Goal: Information Seeking & Learning: Learn about a topic

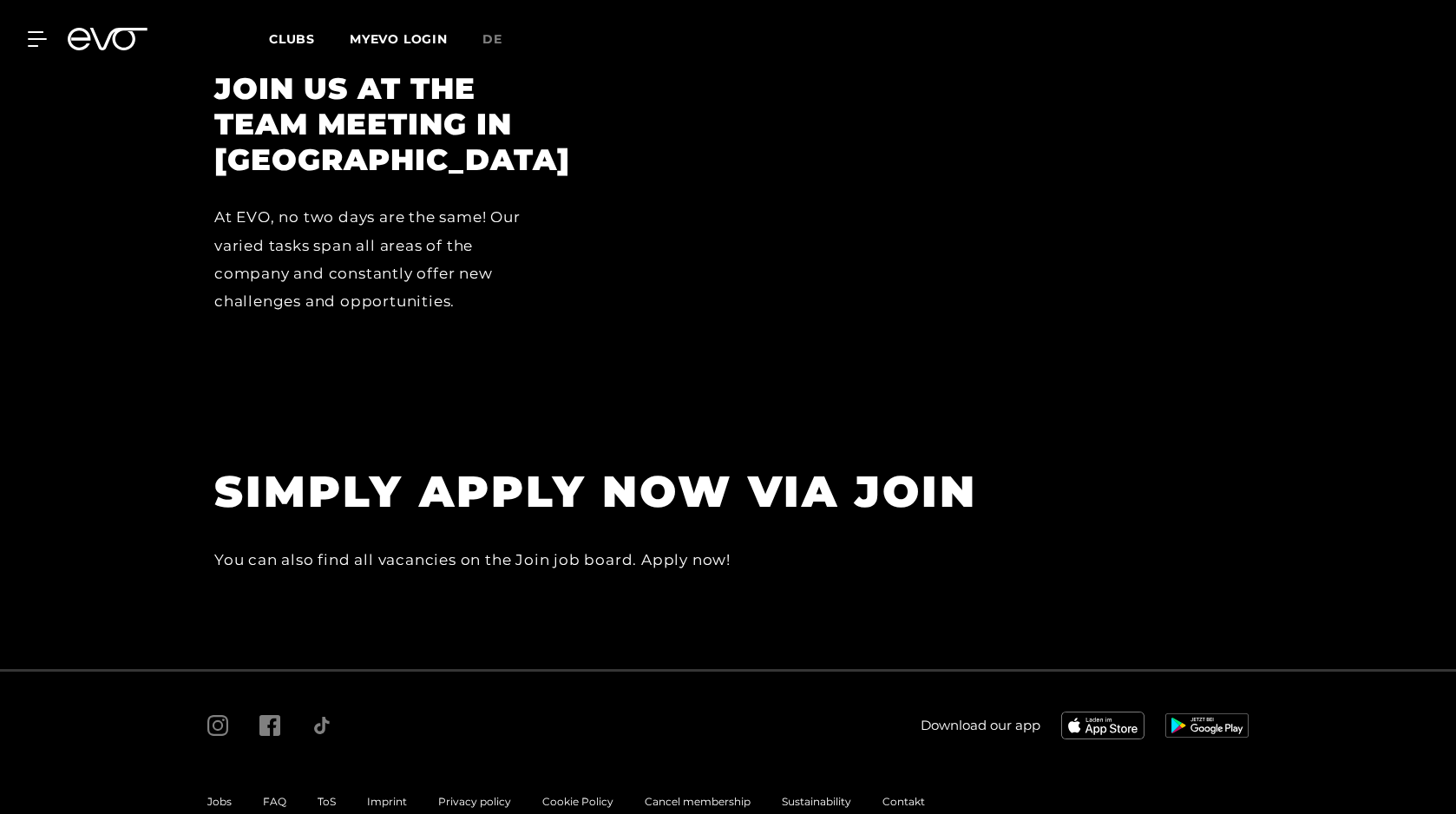
click at [696, 546] on div "You can also find all vacancies on the Join job board. Apply now!" at bounding box center [604, 559] width 781 height 28
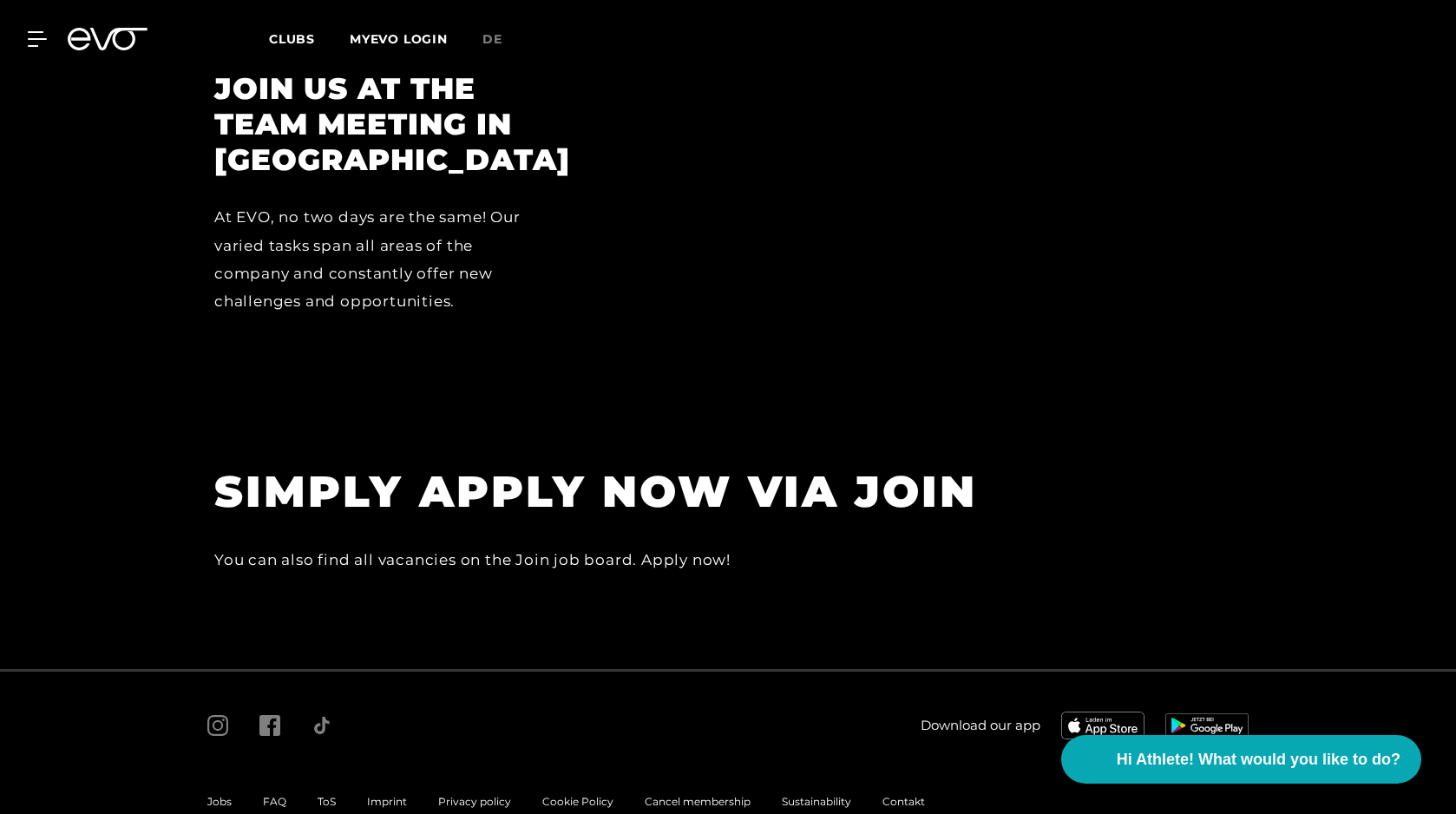
click at [879, 413] on section "SIMPLY APPLY NOW VIA JOIN You can also find all vacancies on the Join job board…" at bounding box center [728, 536] width 1456 height 266
click at [752, 463] on h1 "SIMPLY APPLY NOW VIA JOIN" at bounding box center [604, 491] width 781 height 56
click at [693, 546] on div "You can also find all vacancies on the Join job board. Apply now!" at bounding box center [604, 559] width 781 height 28
click at [218, 774] on div "Jobs FAQ ToS Imprint Privacy policy Cookie Policy Cancel membership Sustainabil…" at bounding box center [566, 801] width 749 height 55
click at [218, 795] on span "Jobs" at bounding box center [219, 800] width 24 height 13
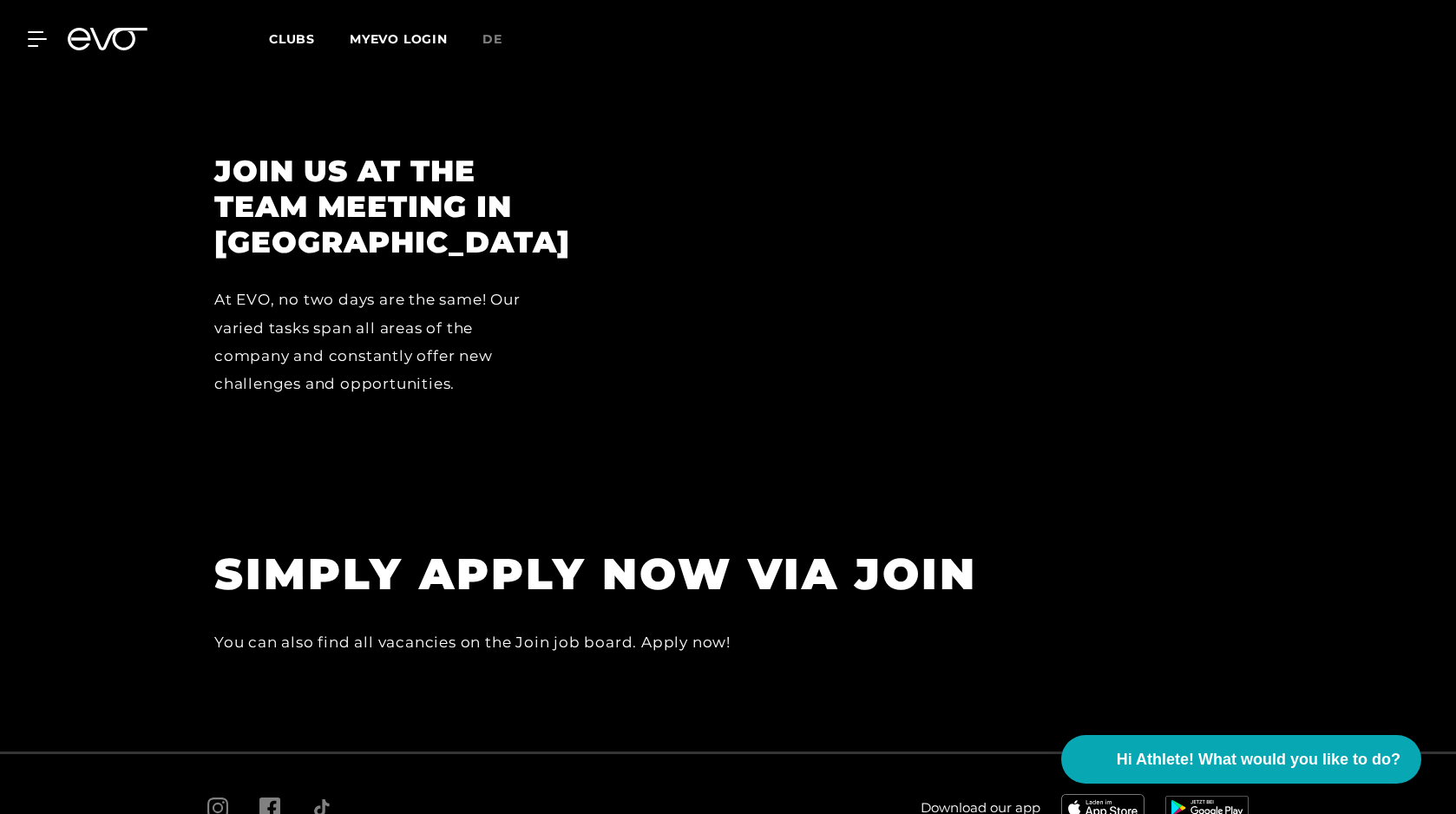
scroll to position [4973, 0]
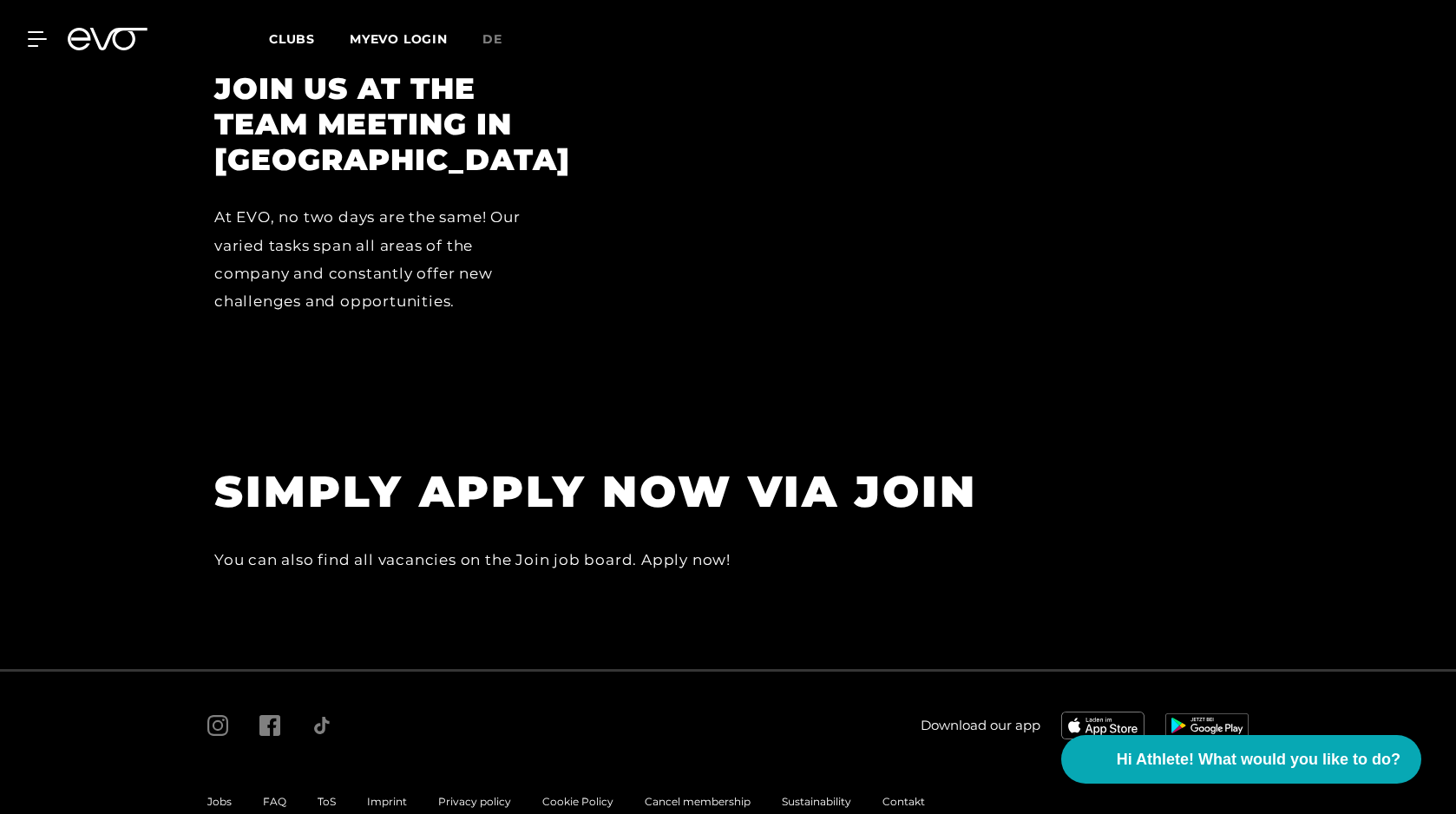
click at [736, 572] on section "SIMPLY APPLY NOW VIA JOIN You can also find all vacancies on the Join job board…" at bounding box center [728, 536] width 1456 height 266
click at [1143, 757] on span "Hi Athlete! What would you like to do?" at bounding box center [1259, 759] width 298 height 24
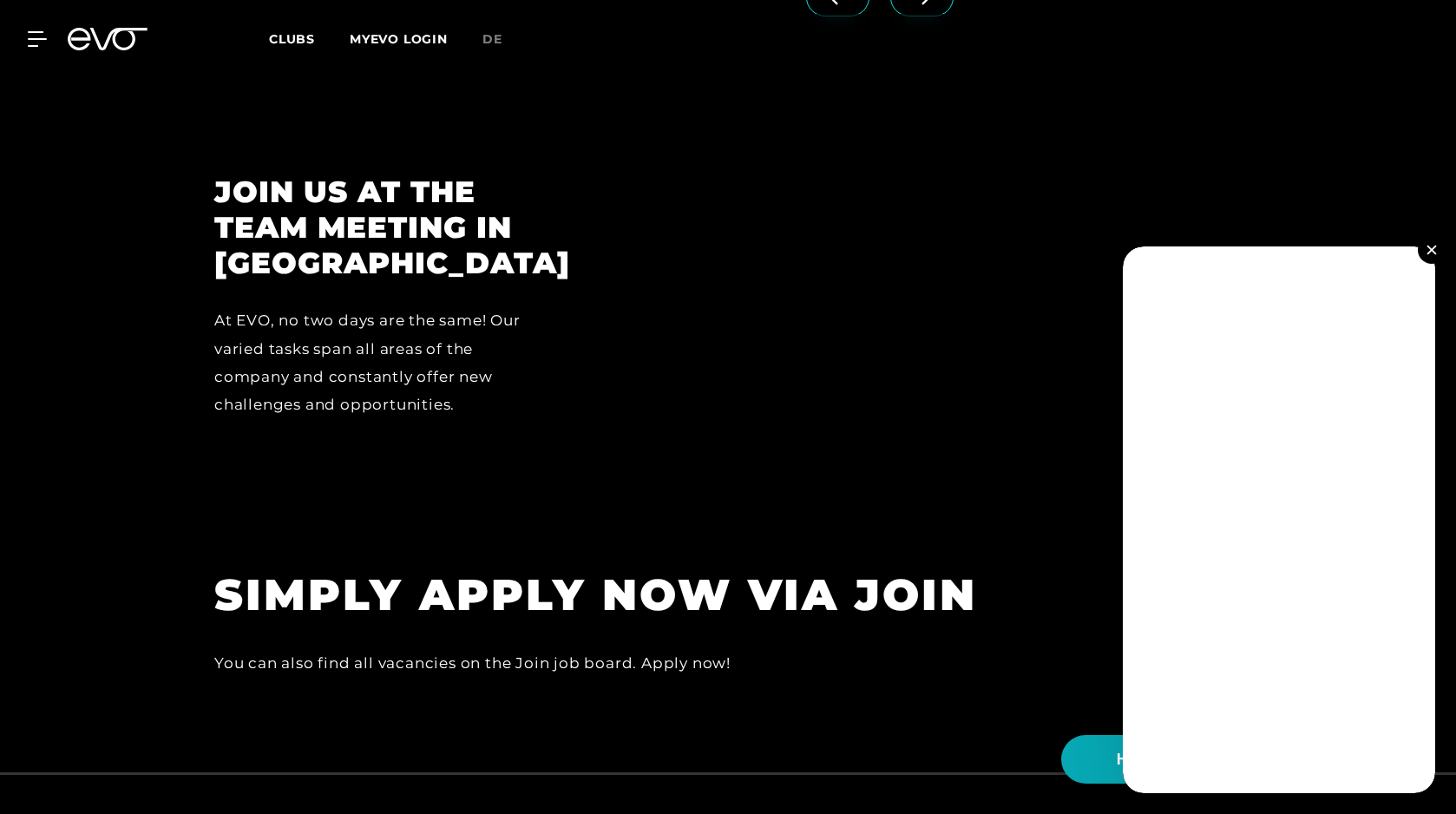
scroll to position [4865, 0]
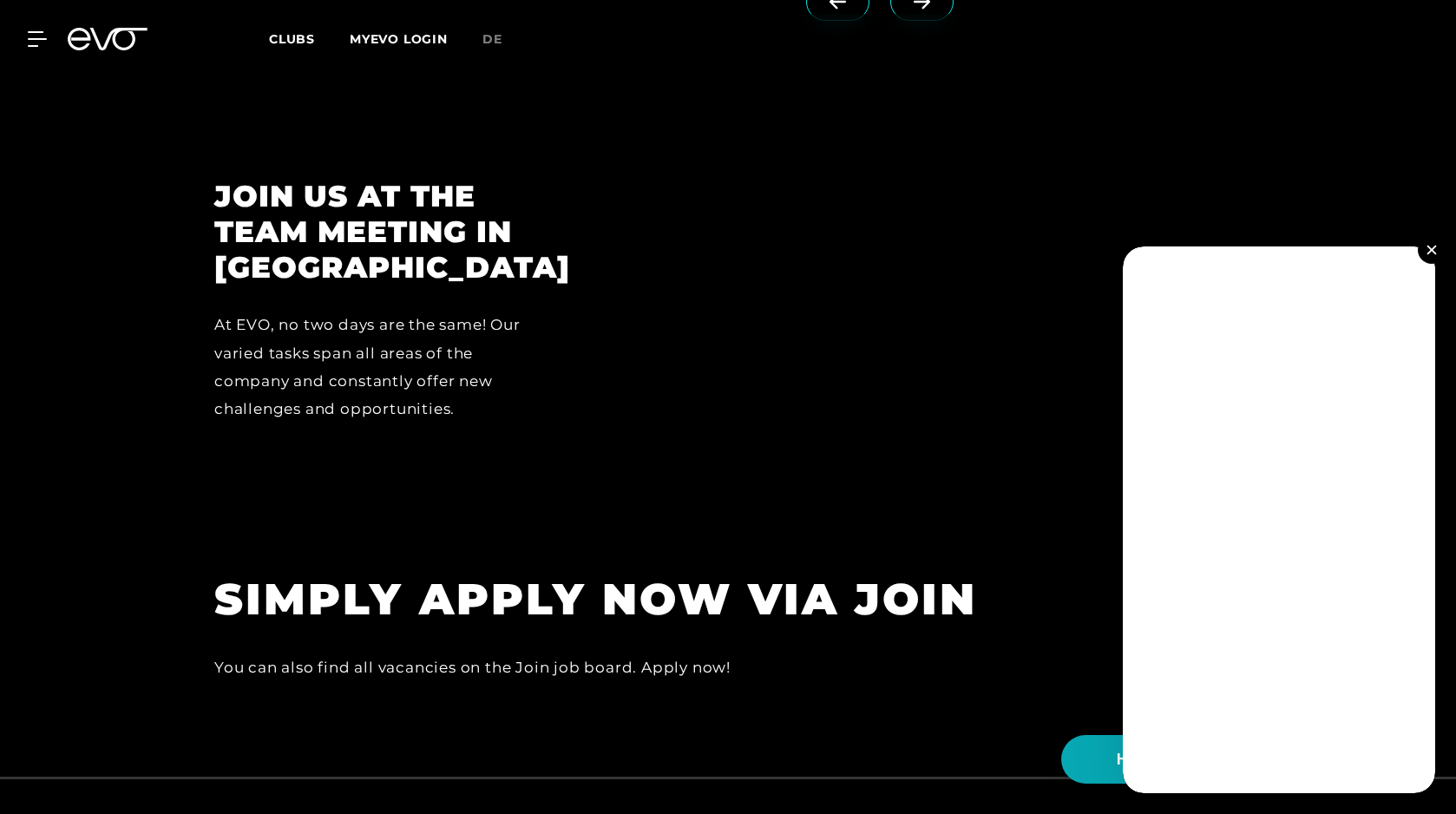
click at [1428, 249] on img at bounding box center [1432, 250] width 10 height 10
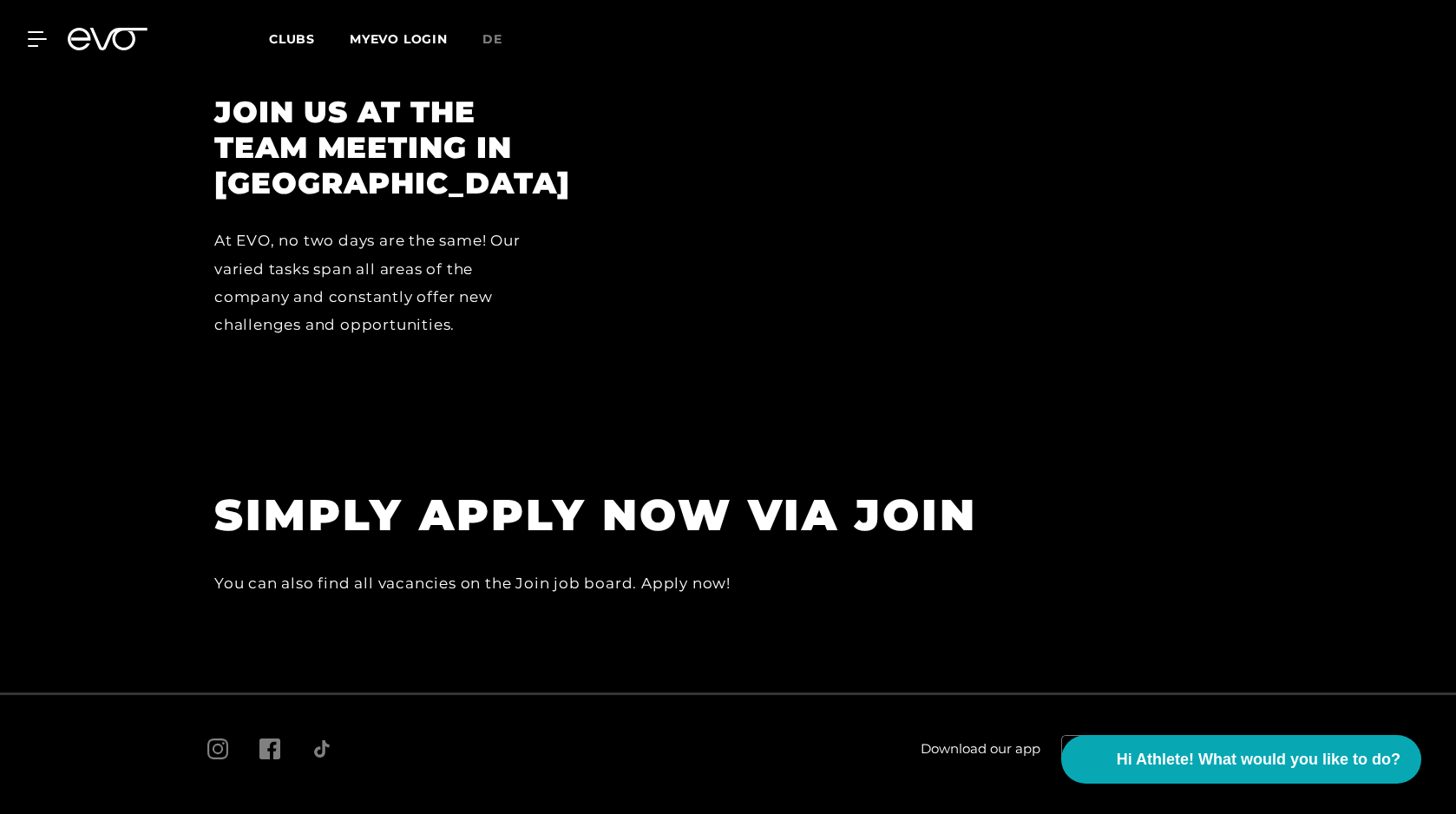
scroll to position [4973, 0]
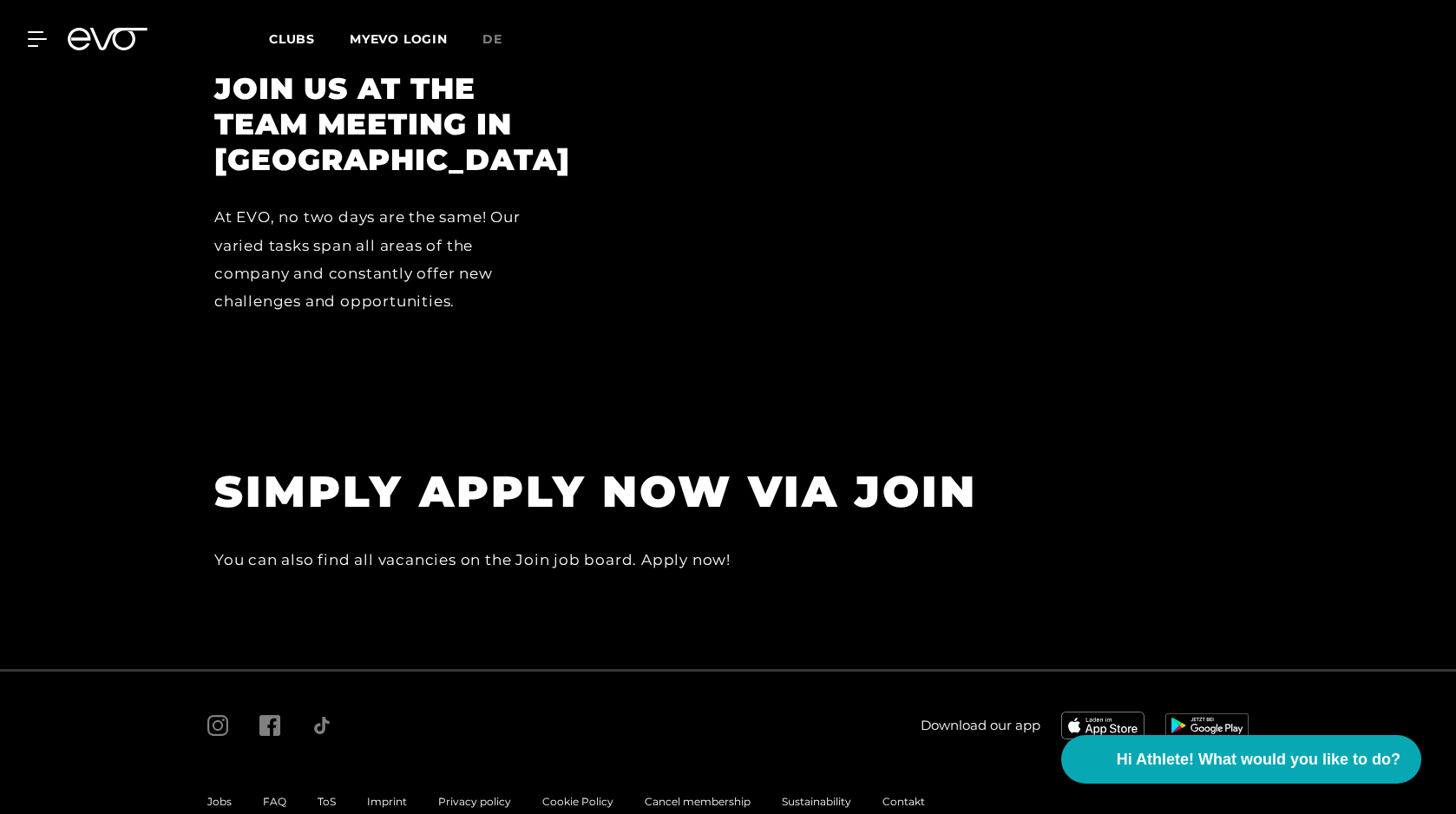
click at [218, 795] on span "Jobs" at bounding box center [219, 800] width 24 height 13
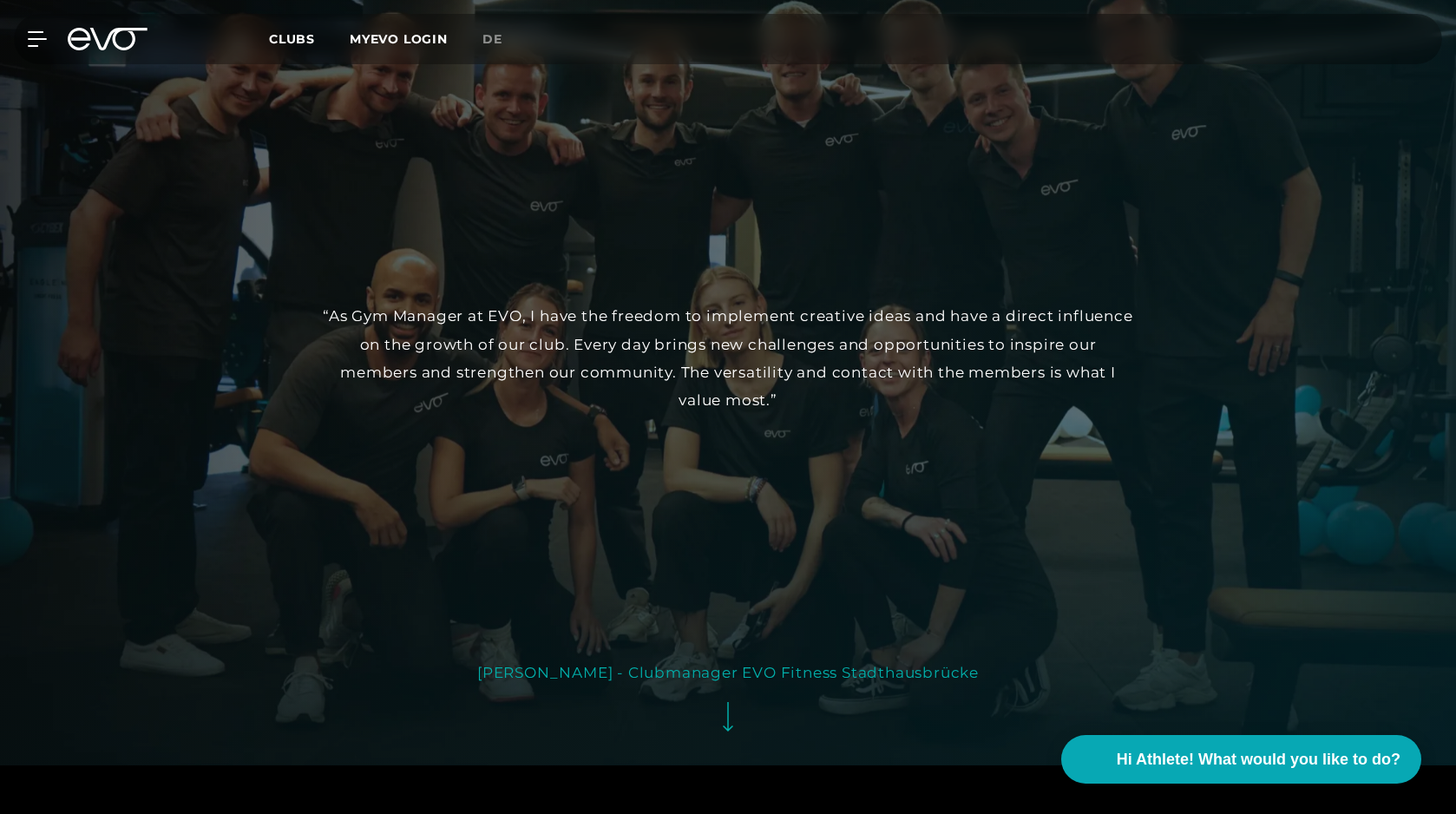
scroll to position [3415, 0]
